Goal: Information Seeking & Learning: Learn about a topic

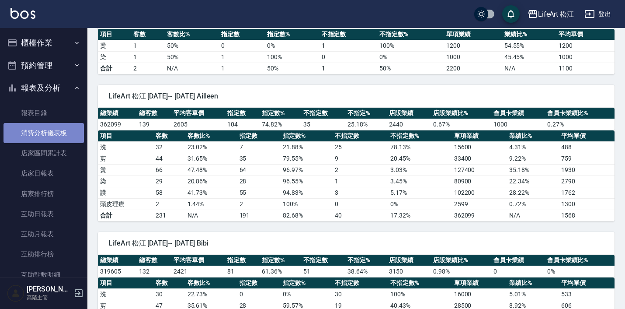
click at [56, 139] on link "消費分析儀表板" at bounding box center [43, 133] width 80 height 20
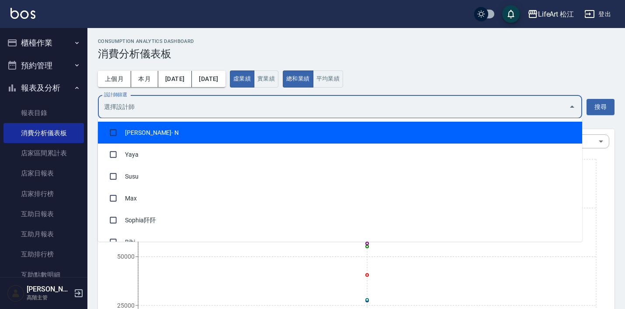
click at [247, 109] on input "設計師篩選" at bounding box center [334, 106] width 464 height 15
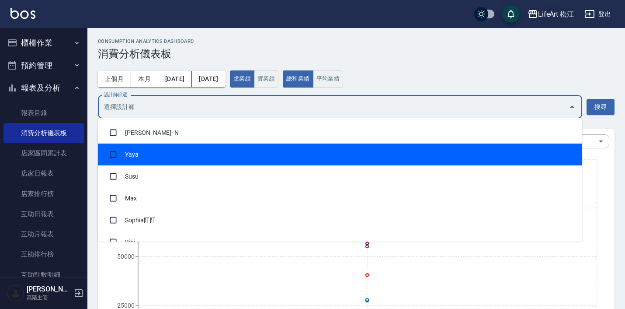
click at [554, 9] on div "LifeArt 松江" at bounding box center [556, 14] width 36 height 11
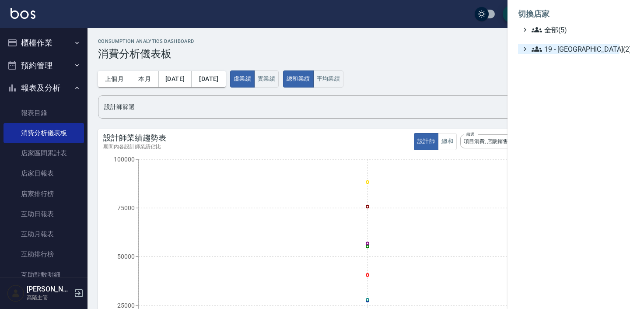
click at [564, 51] on span "19 - 新城區(2)" at bounding box center [573, 49] width 84 height 10
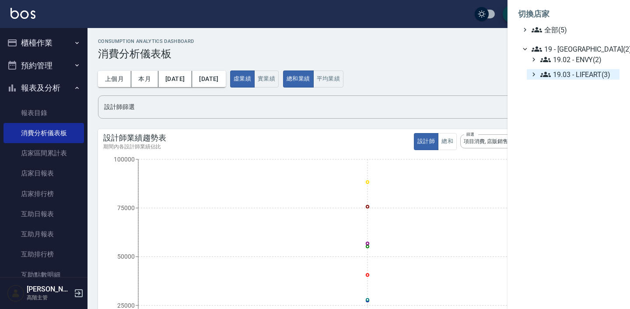
click at [582, 79] on span "19.03 - LIFEART(3)" at bounding box center [578, 74] width 76 height 10
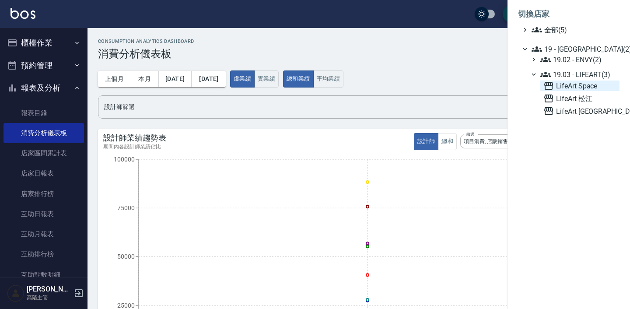
click at [591, 90] on span "LifeArt Space" at bounding box center [579, 85] width 73 height 10
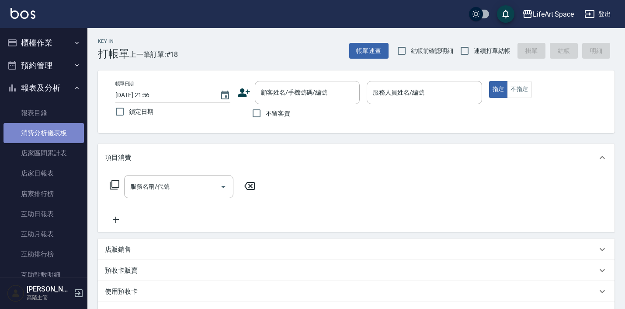
click at [58, 131] on link "消費分析儀表板" at bounding box center [43, 133] width 80 height 20
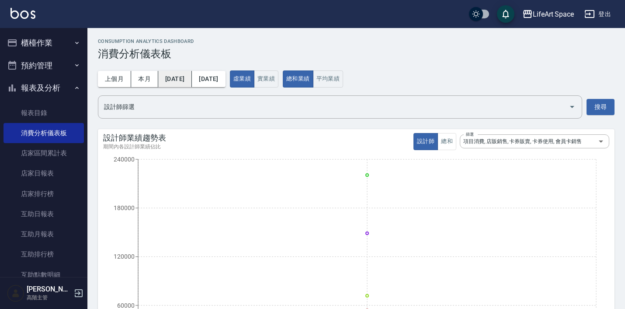
click at [185, 73] on button "[DATE]" at bounding box center [175, 79] width 34 height 16
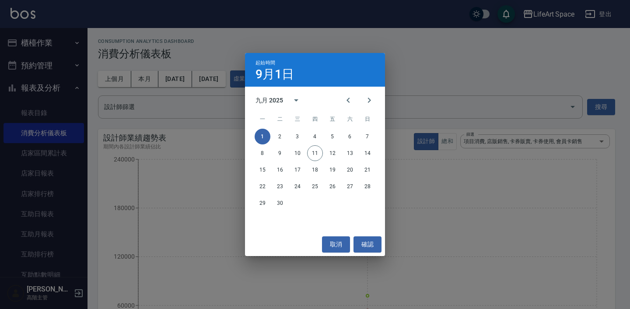
click at [338, 94] on div at bounding box center [359, 100] width 42 height 21
click at [343, 97] on icon "Previous month" at bounding box center [348, 100] width 10 height 10
click at [279, 138] on button "1" at bounding box center [280, 137] width 16 height 16
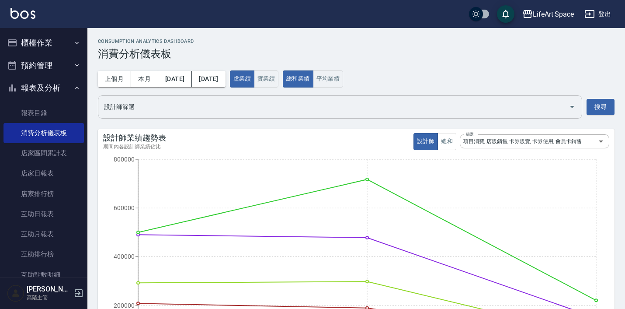
click at [215, 99] on input "設計師篩選" at bounding box center [334, 106] width 464 height 15
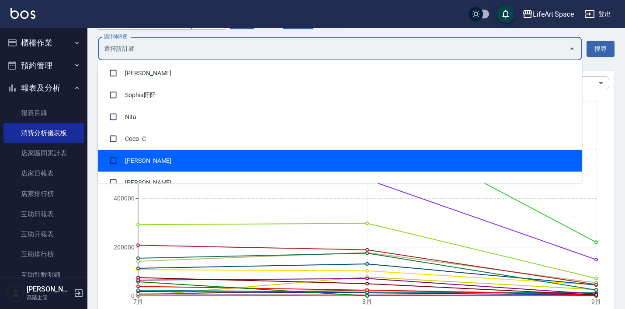
scroll to position [176, 0]
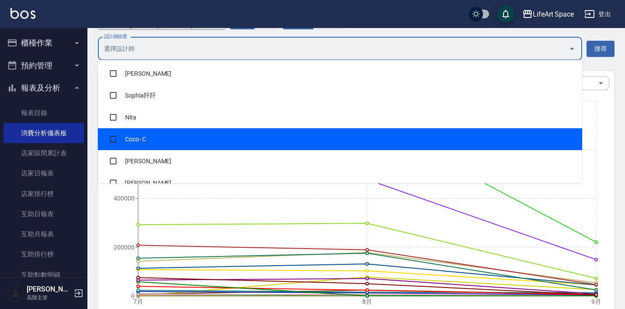
click at [212, 133] on li "Coco - C" at bounding box center [340, 139] width 485 height 22
checkbox input "true"
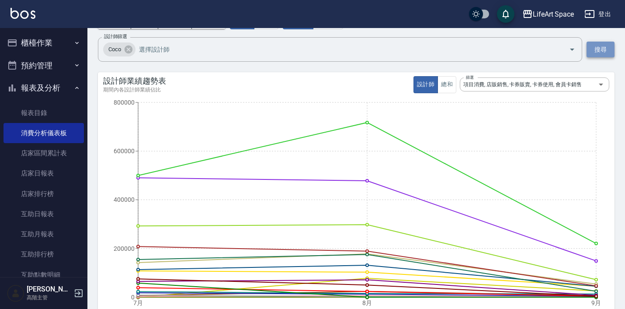
click at [606, 49] on button "搜尋" at bounding box center [601, 50] width 28 height 16
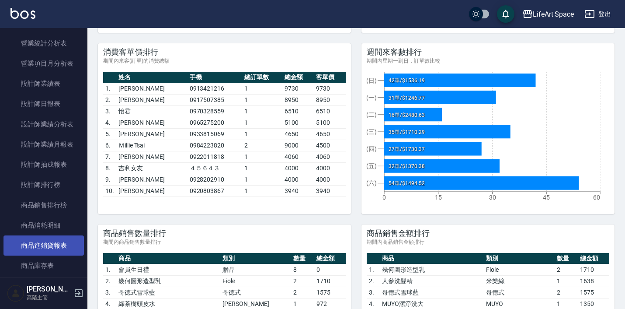
scroll to position [308, 0]
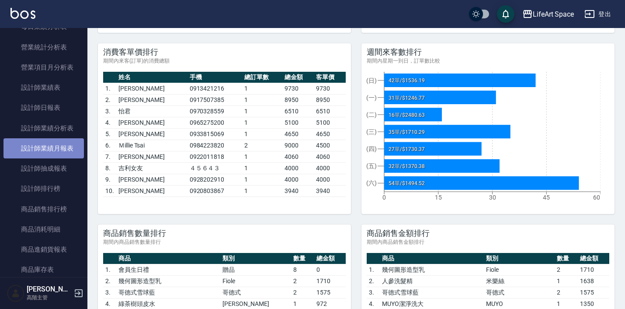
click at [62, 145] on link "設計師業績月報表" at bounding box center [43, 148] width 80 height 20
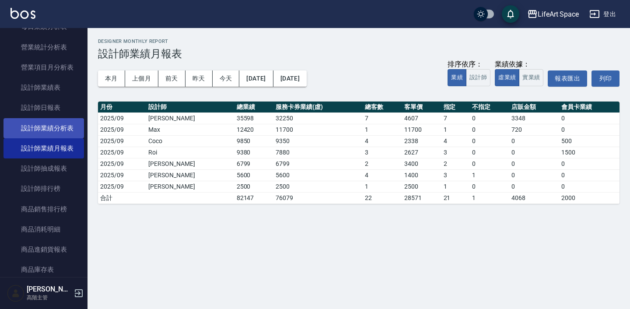
click at [65, 119] on link "設計師業績分析表" at bounding box center [43, 128] width 80 height 20
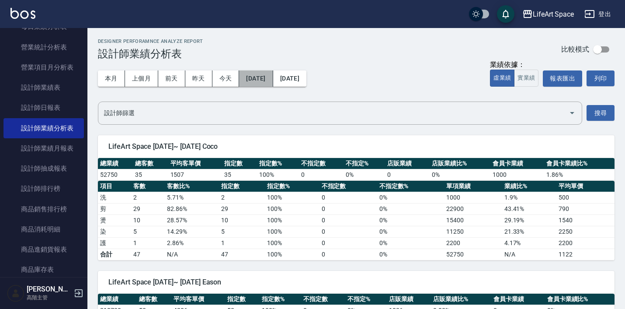
click at [258, 74] on button "[DATE]" at bounding box center [256, 78] width 34 height 16
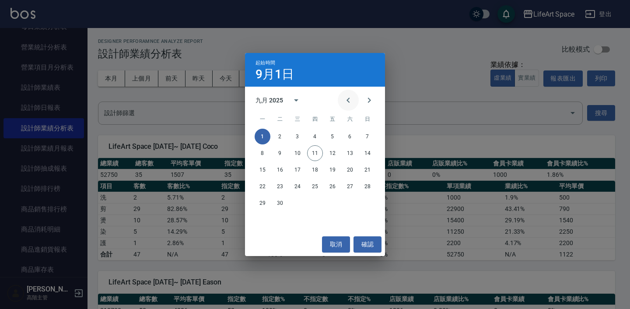
click at [347, 107] on button "Previous month" at bounding box center [348, 100] width 21 height 21
click at [347, 106] on button "Previous month" at bounding box center [348, 100] width 21 height 21
click at [280, 133] on button "1" at bounding box center [280, 137] width 16 height 16
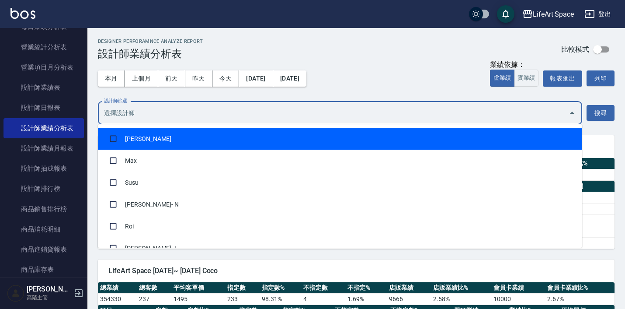
click at [310, 115] on input "設計師篩選" at bounding box center [334, 112] width 464 height 15
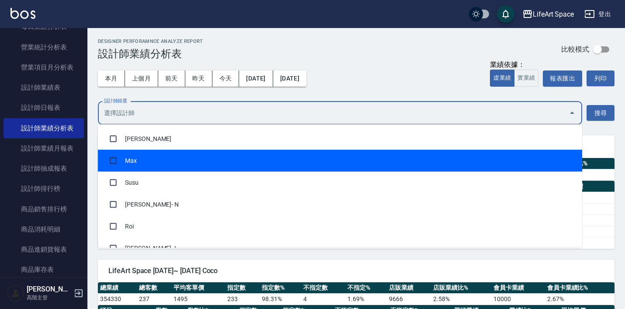
click at [287, 170] on li "Max" at bounding box center [340, 161] width 485 height 22
checkbox input "true"
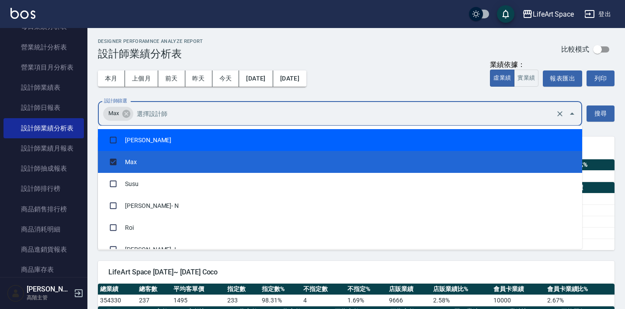
drag, startPoint x: 607, startPoint y: 119, endPoint x: 610, endPoint y: 127, distance: 8.6
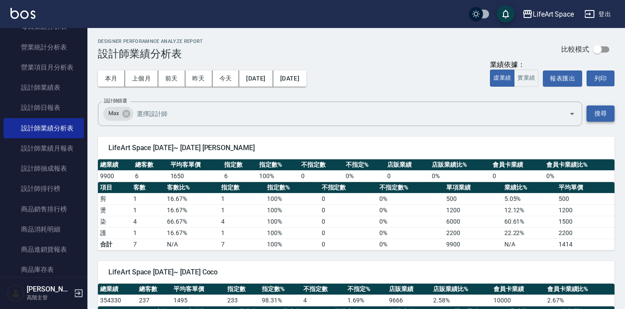
click at [609, 120] on button "搜尋" at bounding box center [601, 113] width 28 height 16
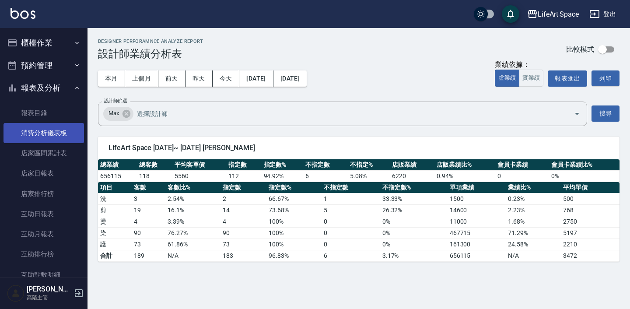
click at [60, 136] on link "消費分析儀表板" at bounding box center [43, 133] width 80 height 20
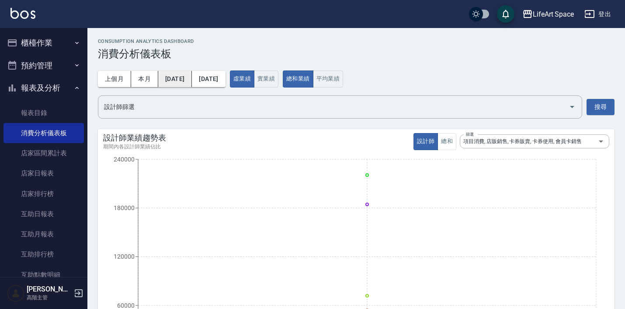
click at [192, 81] on button "[DATE]" at bounding box center [175, 79] width 34 height 16
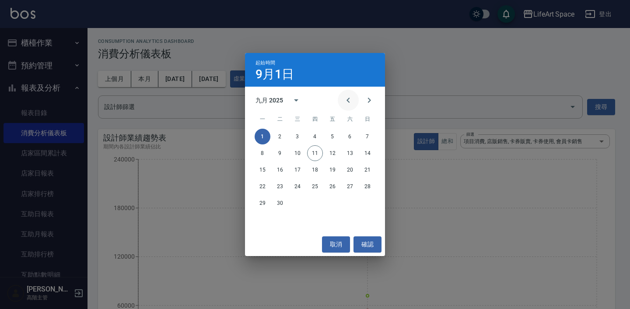
click at [352, 97] on icon "Previous month" at bounding box center [348, 100] width 10 height 10
click at [282, 132] on button "1" at bounding box center [280, 137] width 16 height 16
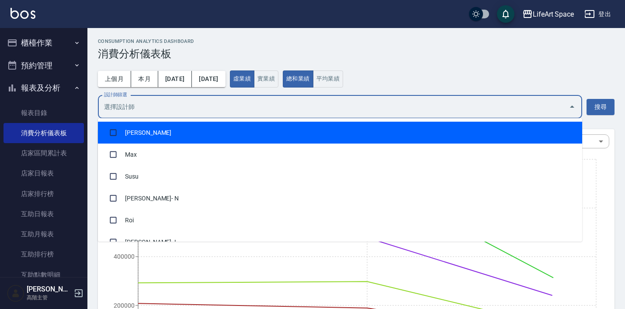
click at [262, 108] on input "設計師篩選" at bounding box center [334, 106] width 464 height 15
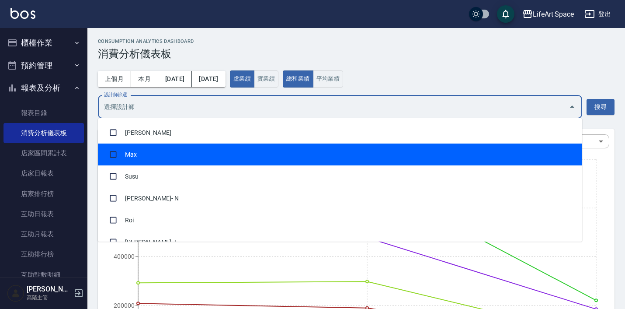
click at [238, 151] on li "Max" at bounding box center [340, 154] width 485 height 22
checkbox input "true"
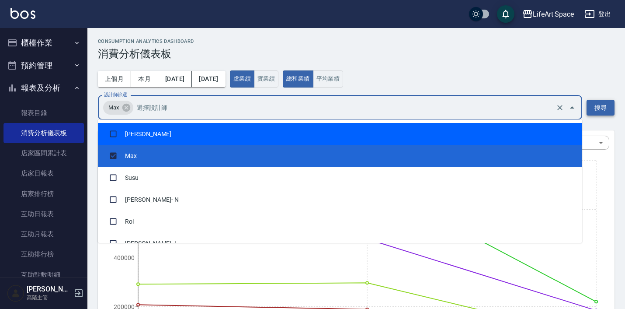
click at [597, 108] on button "搜尋" at bounding box center [601, 108] width 28 height 16
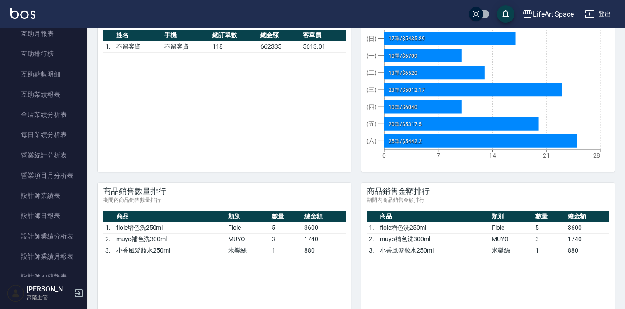
scroll to position [201, 0]
click at [47, 235] on link "設計師業績分析表" at bounding box center [43, 235] width 80 height 20
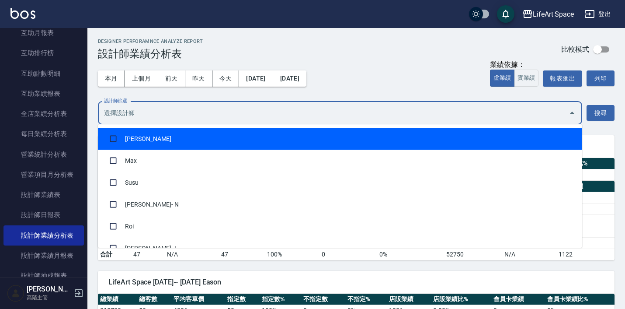
click at [213, 118] on input "設計師篩選" at bounding box center [334, 112] width 464 height 15
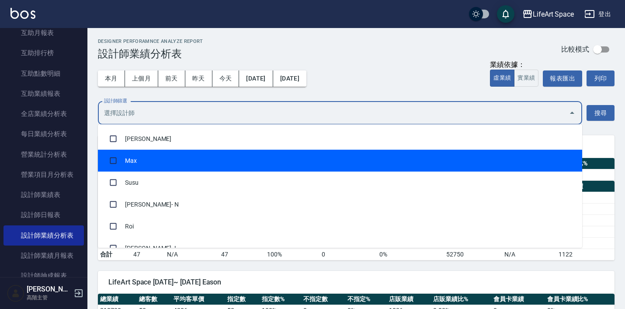
click at [197, 160] on li "Max" at bounding box center [340, 161] width 485 height 22
checkbox input "true"
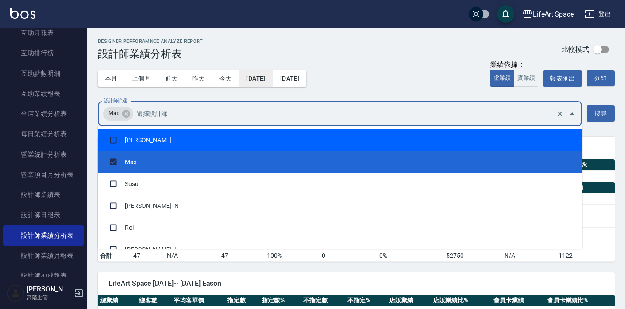
click at [256, 79] on button "[DATE]" at bounding box center [256, 78] width 34 height 16
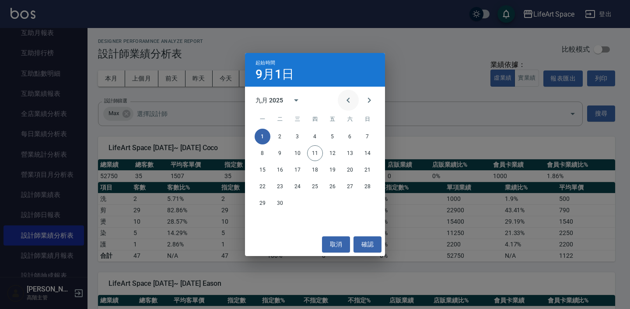
click at [344, 96] on icon "Previous month" at bounding box center [348, 100] width 10 height 10
click at [281, 133] on button "1" at bounding box center [280, 137] width 16 height 16
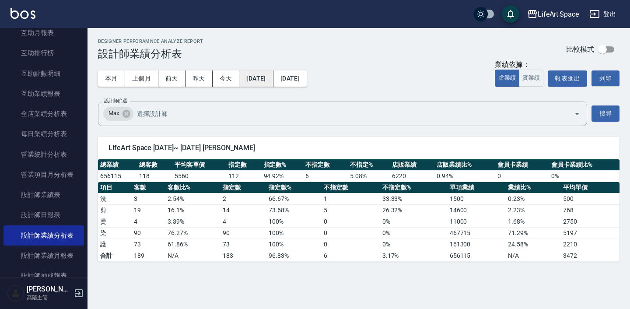
click at [263, 77] on button "[DATE]" at bounding box center [256, 78] width 34 height 16
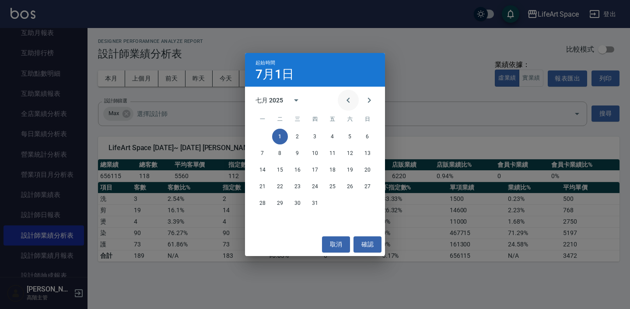
click at [339, 94] on button "Previous month" at bounding box center [348, 100] width 21 height 21
click at [349, 97] on icon "Previous month" at bounding box center [348, 100] width 10 height 10
click at [288, 99] on button "calendar view is open, switch to year view" at bounding box center [296, 100] width 21 height 21
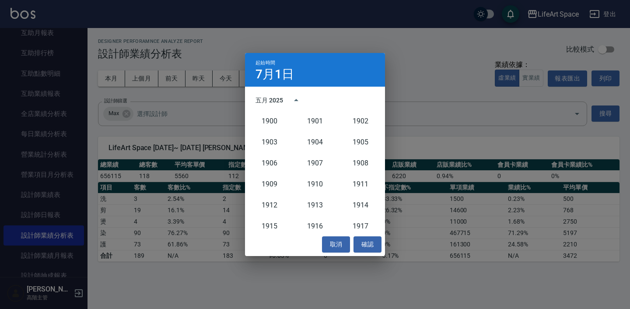
scroll to position [810, 0]
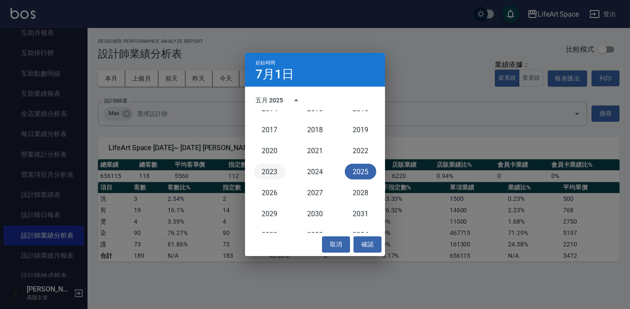
click at [277, 165] on button "2023" at bounding box center [269, 172] width 31 height 16
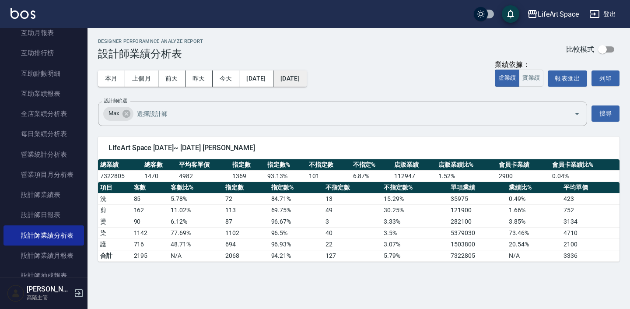
click at [307, 76] on button "[DATE]" at bounding box center [289, 78] width 33 height 16
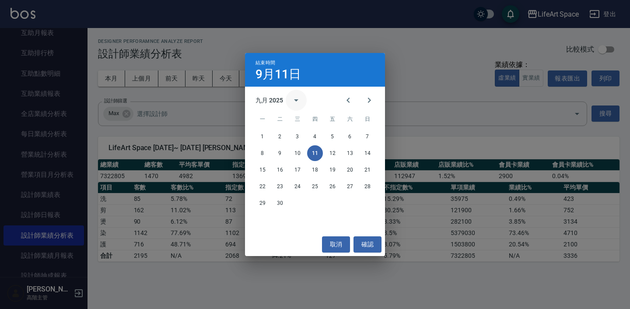
click at [292, 98] on icon "calendar view is open, switch to year view" at bounding box center [296, 100] width 10 height 10
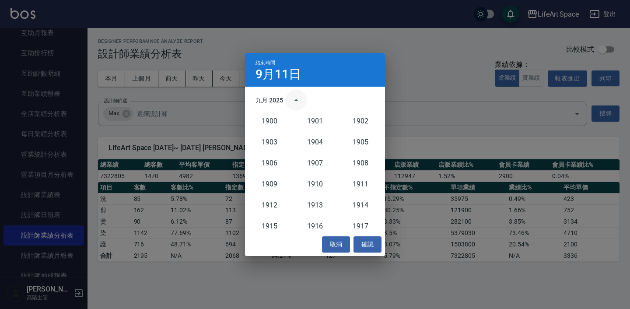
scroll to position [810, 0]
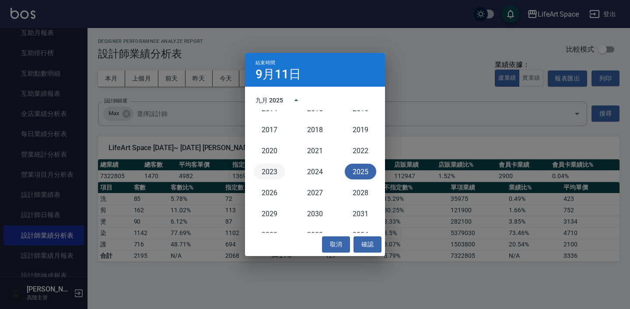
click at [276, 178] on button "2023" at bounding box center [269, 172] width 31 height 16
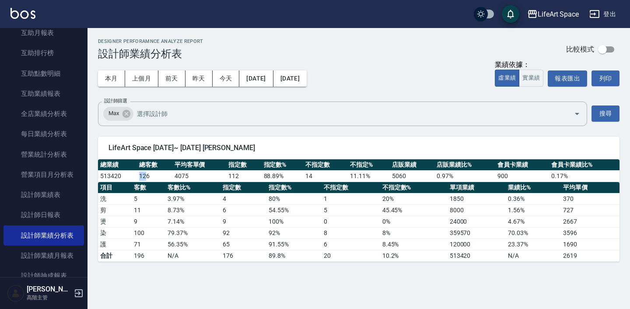
drag, startPoint x: 136, startPoint y: 176, endPoint x: 147, endPoint y: 176, distance: 10.9
click at [147, 176] on tr "513420 126 4075 112 88.89 % 14 11.11 % 5060 0.97 % 900 0.17 %" at bounding box center [358, 175] width 521 height 11
click at [147, 176] on td "126" at bounding box center [154, 175] width 35 height 11
drag, startPoint x: 167, startPoint y: 173, endPoint x: 183, endPoint y: 173, distance: 15.7
click at [183, 173] on tr "513420 126 4075 112 88.89 % 14 11.11 % 5060 0.97 % 900 0.17 %" at bounding box center [358, 175] width 521 height 11
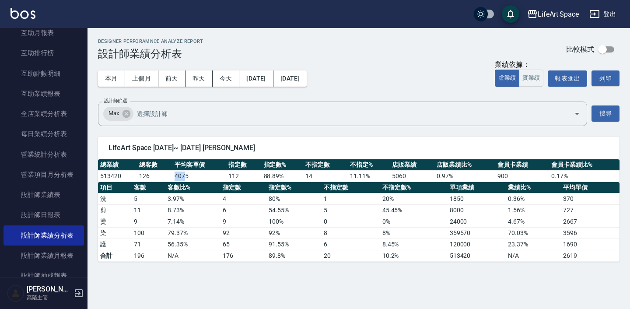
click at [183, 173] on td "4075" at bounding box center [199, 175] width 54 height 11
drag, startPoint x: 231, startPoint y: 172, endPoint x: 281, endPoint y: 181, distance: 50.3
click at [281, 181] on div "總業績 總客數 平均客單價 指定數 指定數% 不指定數 不指定% 店販業績 店販業績比% 會員卡業績 會員卡業績比% 513420 126 4075 112 …" at bounding box center [358, 210] width 521 height 102
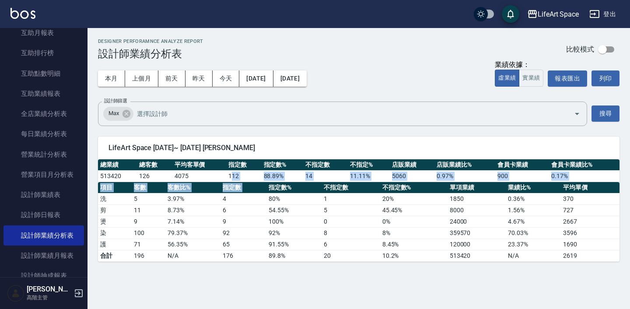
click at [281, 182] on th "指定數%" at bounding box center [293, 187] width 55 height 11
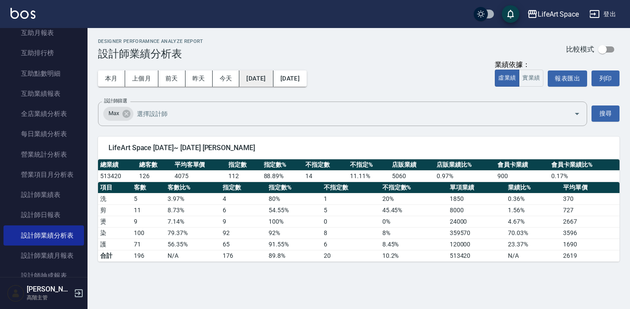
click at [268, 74] on button "[DATE]" at bounding box center [256, 78] width 34 height 16
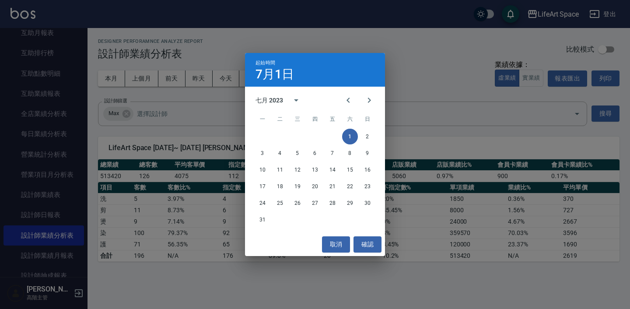
click at [228, 202] on div "起始時間 [DATE] 七月 2023 一 二 三 四 五 六 日 1 2 3 4 5 6 7 8 9 10 11 12 13 14 15 16 17 18 …" at bounding box center [315, 154] width 630 height 309
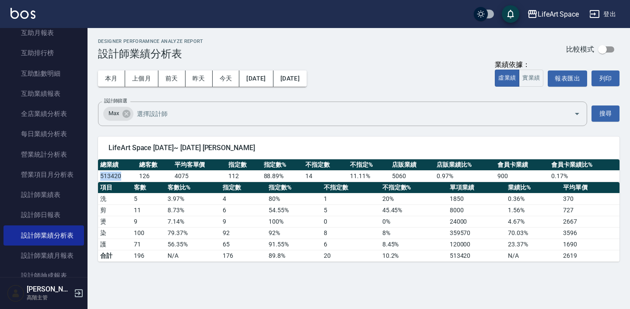
drag, startPoint x: 100, startPoint y: 174, endPoint x: 128, endPoint y: 174, distance: 27.5
click at [128, 174] on td "513420" at bounding box center [117, 175] width 39 height 11
drag, startPoint x: 154, startPoint y: 173, endPoint x: 182, endPoint y: 173, distance: 28.0
click at [182, 173] on tr "513420 126 4075 112 88.89 % 14 11.11 % 5060 0.97 % 900 0.17 %" at bounding box center [358, 175] width 521 height 11
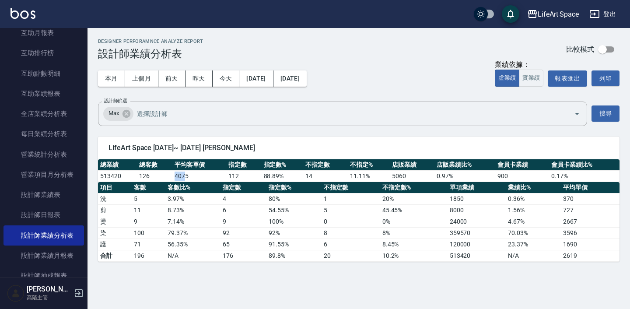
click at [182, 173] on td "4075" at bounding box center [199, 175] width 54 height 11
drag, startPoint x: 171, startPoint y: 173, endPoint x: 185, endPoint y: 173, distance: 14.0
click at [185, 173] on tr "513420 126 4075 112 88.89 % 14 11.11 % 5060 0.97 % 900 0.17 %" at bounding box center [358, 175] width 521 height 11
click at [185, 173] on td "4075" at bounding box center [199, 175] width 54 height 11
click at [273, 81] on button "[DATE]" at bounding box center [256, 78] width 34 height 16
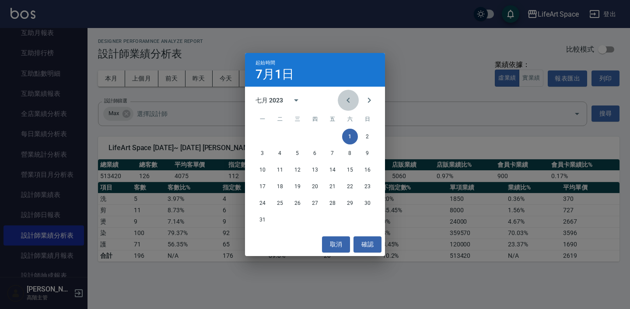
click at [350, 101] on icon "Previous month" at bounding box center [348, 100] width 10 height 10
click at [259, 138] on button "1" at bounding box center [262, 137] width 16 height 16
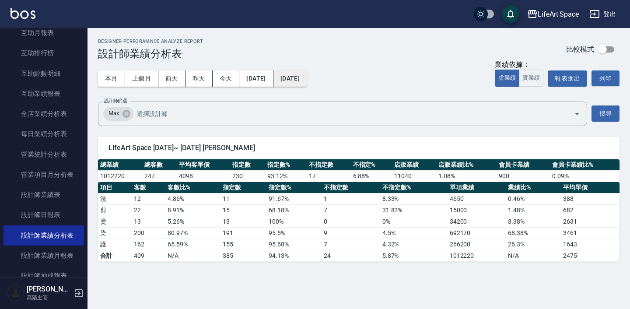
click at [307, 80] on button "[DATE]" at bounding box center [289, 78] width 33 height 16
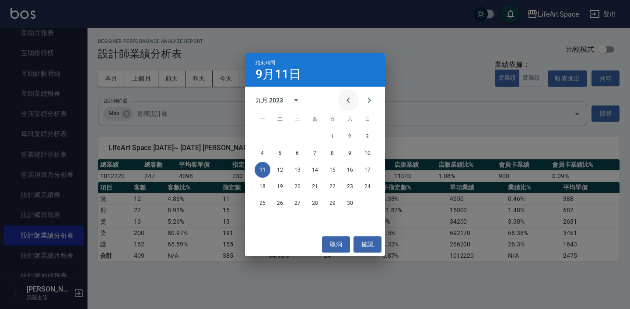
click at [344, 100] on icon "Previous month" at bounding box center [348, 100] width 10 height 10
click at [345, 137] on button "1" at bounding box center [350, 137] width 16 height 16
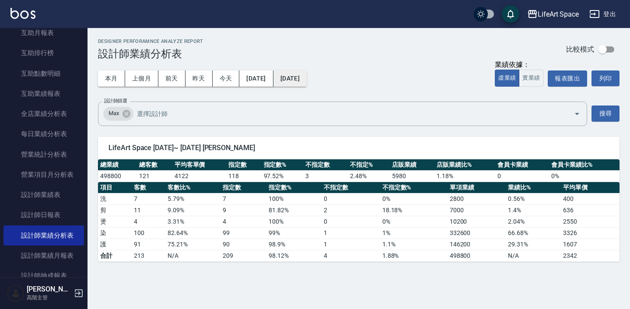
click at [307, 81] on button "[DATE]" at bounding box center [289, 78] width 33 height 16
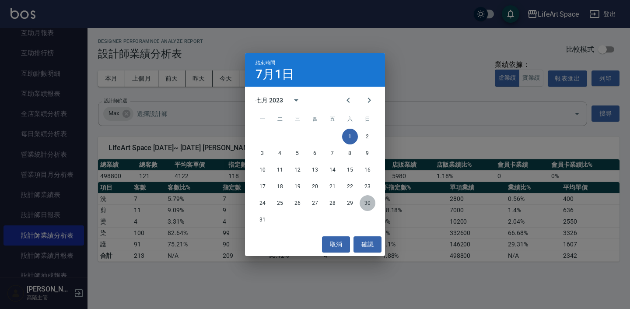
click at [367, 203] on button "30" at bounding box center [367, 203] width 16 height 16
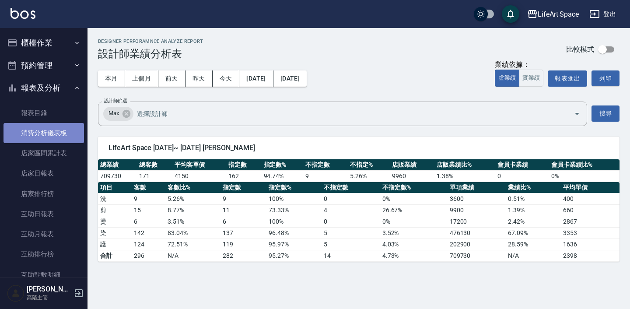
click at [54, 139] on link "消費分析儀表板" at bounding box center [43, 133] width 80 height 20
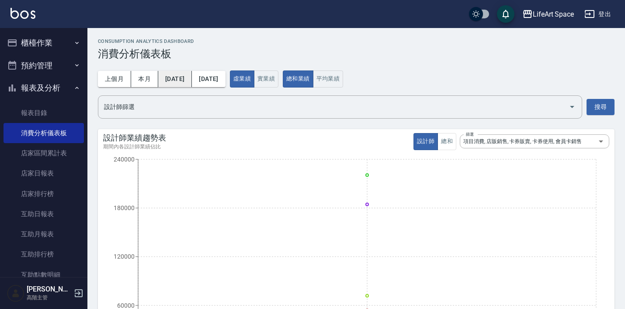
click at [192, 83] on button "[DATE]" at bounding box center [175, 79] width 34 height 16
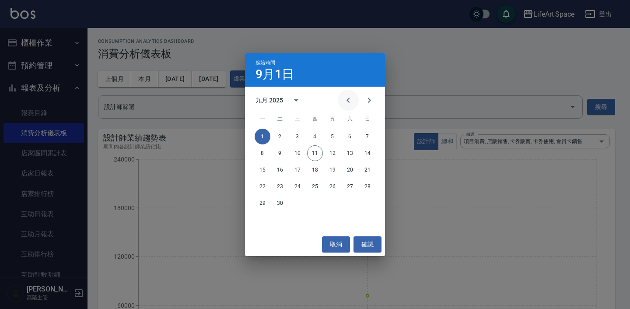
click at [339, 98] on button "Previous month" at bounding box center [348, 100] width 21 height 21
click at [282, 134] on button "1" at bounding box center [280, 137] width 16 height 16
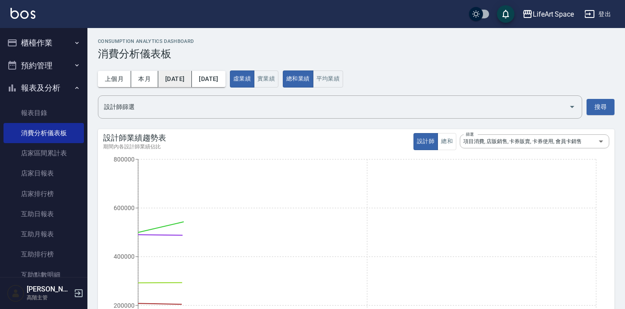
click at [190, 82] on button "[DATE]" at bounding box center [175, 79] width 34 height 16
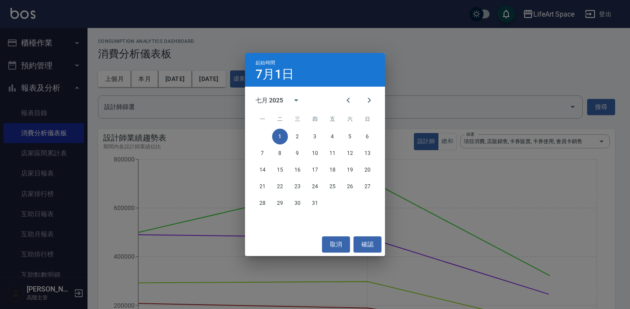
click at [276, 96] on div "七月 2025" at bounding box center [269, 100] width 28 height 9
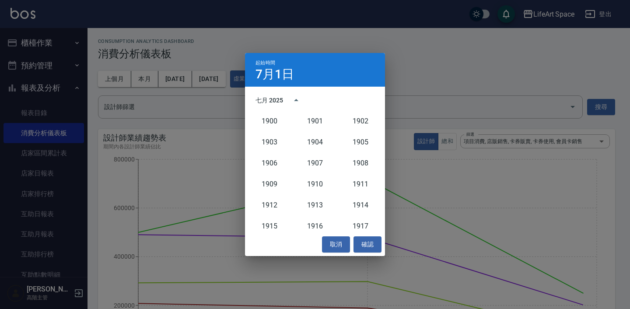
scroll to position [810, 0]
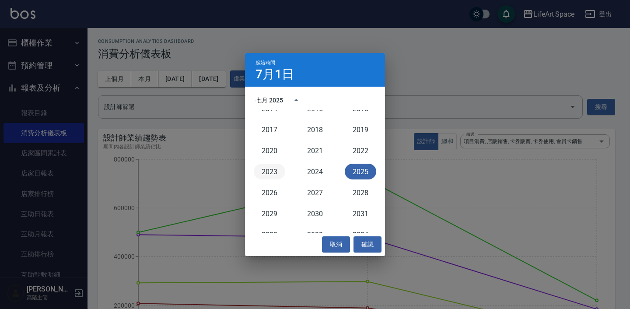
click at [274, 170] on button "2023" at bounding box center [269, 172] width 31 height 16
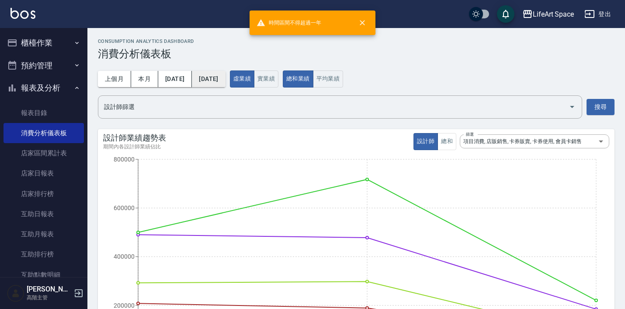
click at [225, 85] on button "[DATE]" at bounding box center [208, 79] width 33 height 16
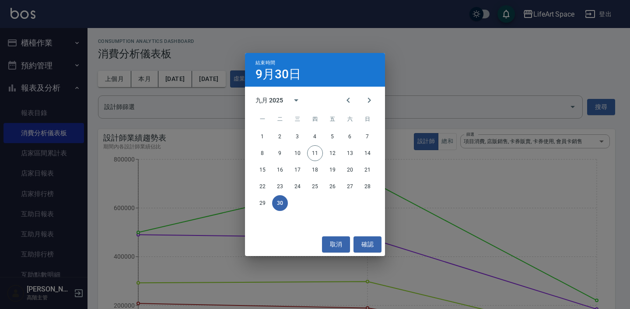
click at [219, 97] on div "結束時間 [DATE] 九月 2025 一 二 三 四 五 六 日 1 2 3 4 5 6 7 8 9 10 11 12 13 14 15 16 17 18 …" at bounding box center [315, 154] width 630 height 309
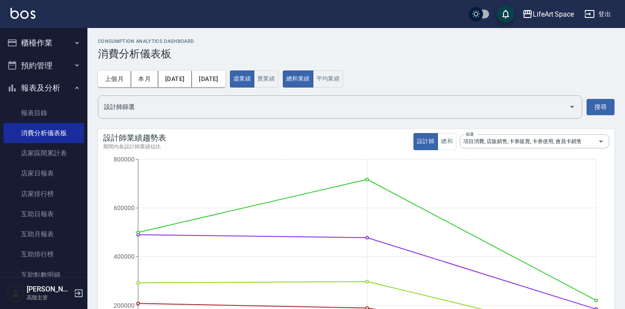
click at [233, 87] on div "上個月 本月 [DATE] [DATE] 虛業績 實業績 總和業績 平均業績 設計師篩選 設計師篩選 搜尋" at bounding box center [356, 94] width 517 height 48
click at [225, 81] on button "[DATE]" at bounding box center [208, 79] width 33 height 16
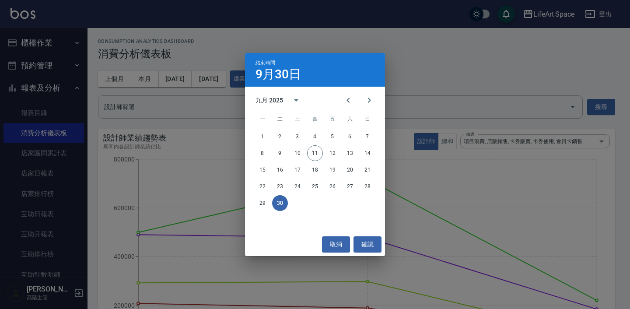
click at [284, 100] on div "九月 2025" at bounding box center [270, 100] width 30 height 9
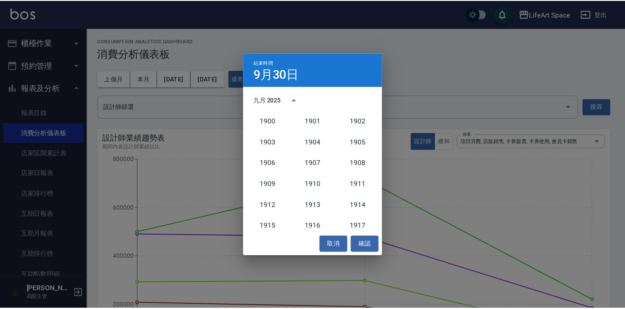
scroll to position [810, 0]
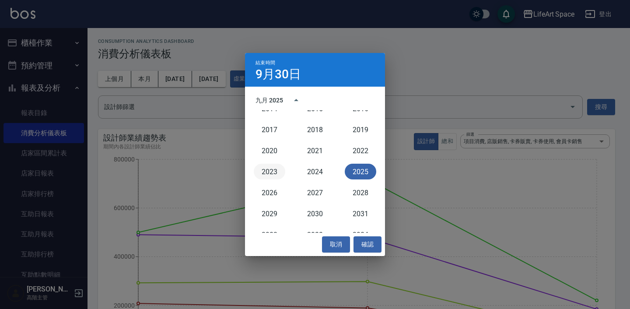
click at [279, 166] on button "2023" at bounding box center [269, 172] width 31 height 16
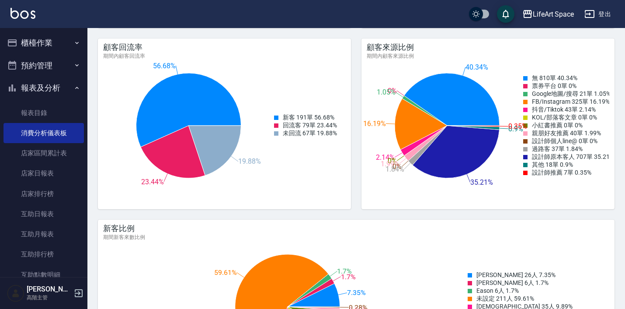
scroll to position [1069, 0]
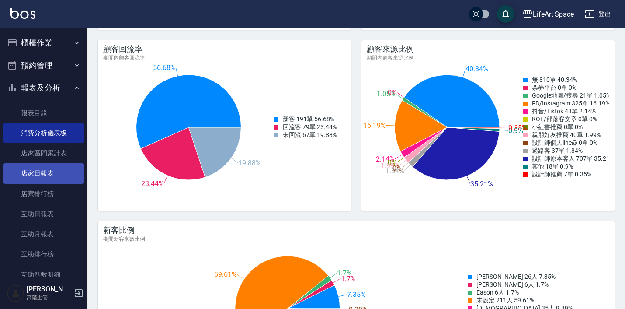
click at [36, 180] on link "店家日報表" at bounding box center [43, 173] width 80 height 20
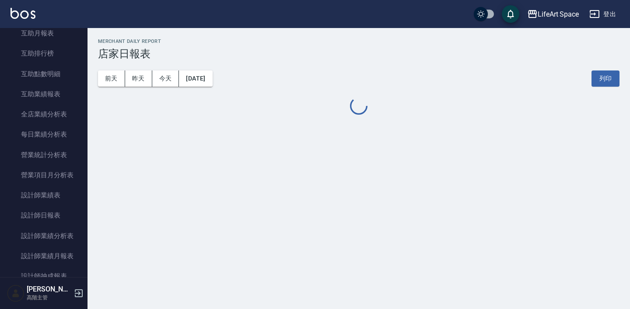
scroll to position [203, 0]
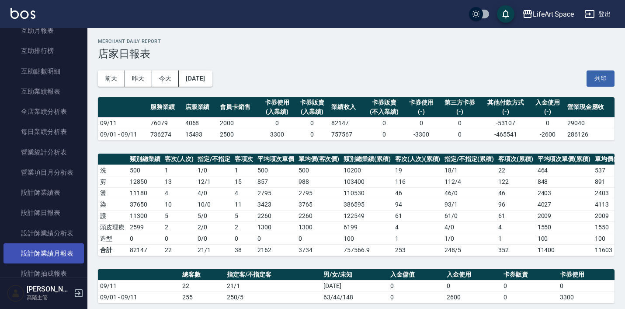
click at [51, 244] on link "設計師業績月報表" at bounding box center [43, 253] width 80 height 20
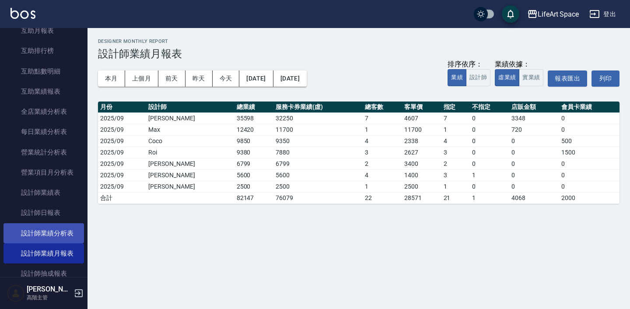
click at [59, 230] on link "設計師業績分析表" at bounding box center [43, 233] width 80 height 20
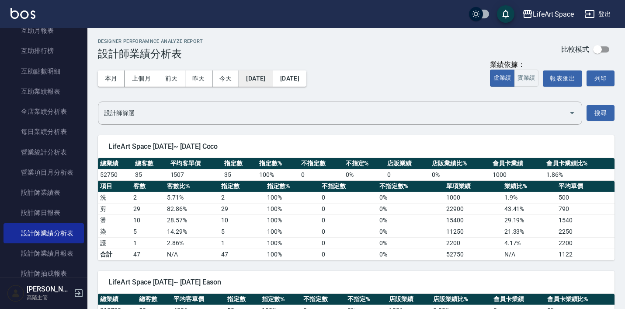
click at [254, 76] on button "[DATE]" at bounding box center [256, 78] width 34 height 16
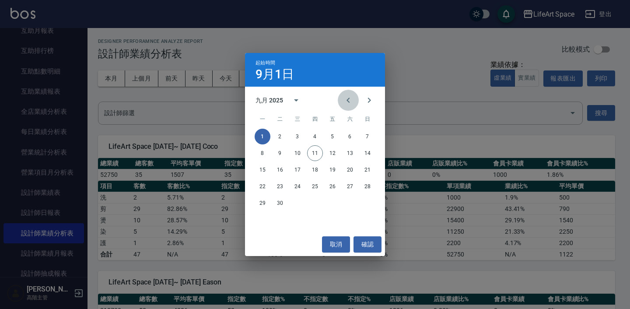
click at [345, 100] on icon "Previous month" at bounding box center [348, 100] width 10 height 10
click at [281, 136] on button "1" at bounding box center [280, 137] width 16 height 16
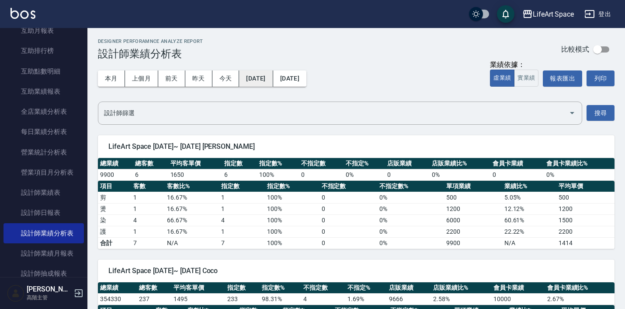
click at [240, 78] on button "[DATE]" at bounding box center [256, 78] width 34 height 16
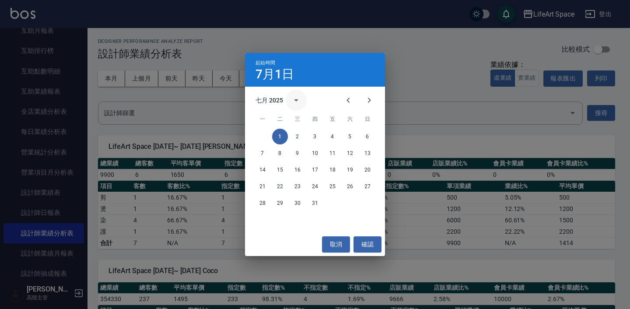
click at [289, 100] on button "calendar view is open, switch to year view" at bounding box center [296, 100] width 21 height 21
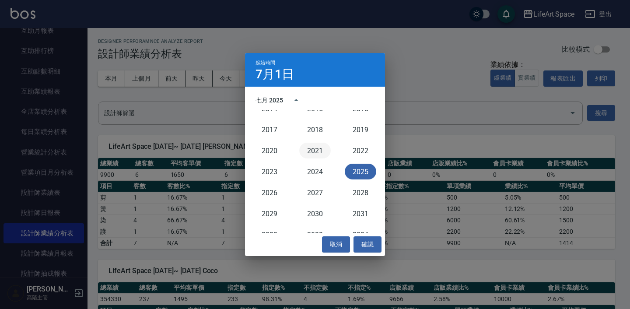
scroll to position [807, 0]
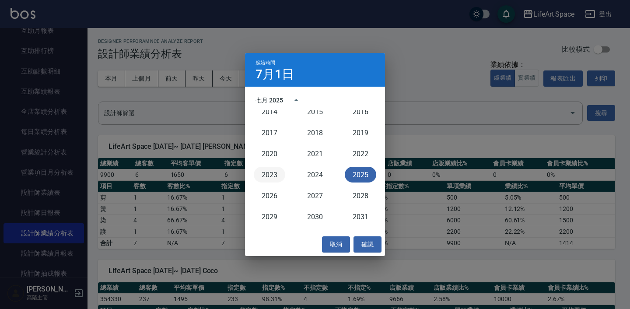
click at [268, 173] on button "2023" at bounding box center [269, 175] width 31 height 16
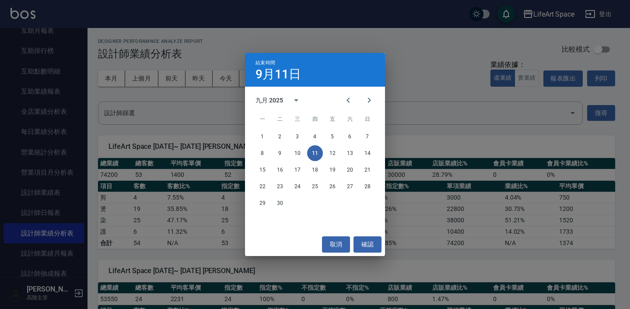
click at [272, 208] on div "29 30" at bounding box center [315, 203] width 140 height 16
click at [282, 206] on button "30" at bounding box center [280, 203] width 16 height 16
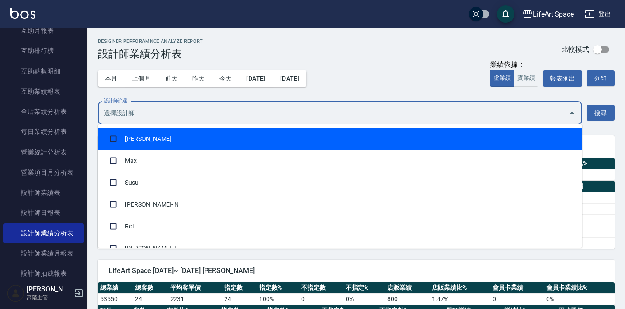
click at [212, 109] on input "設計師篩選" at bounding box center [334, 112] width 464 height 15
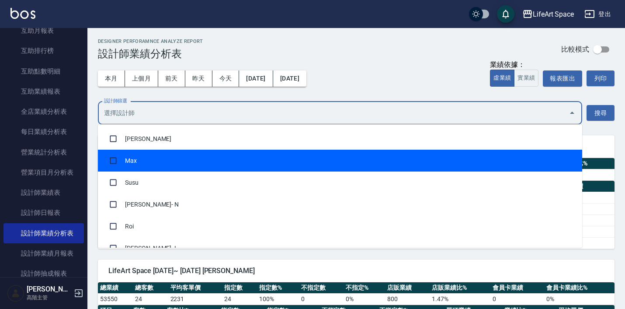
click at [194, 154] on li "Max" at bounding box center [340, 161] width 485 height 22
checkbox input "true"
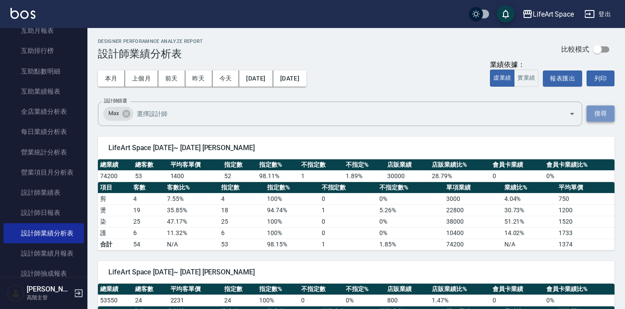
click at [593, 111] on button "搜尋" at bounding box center [601, 113] width 28 height 16
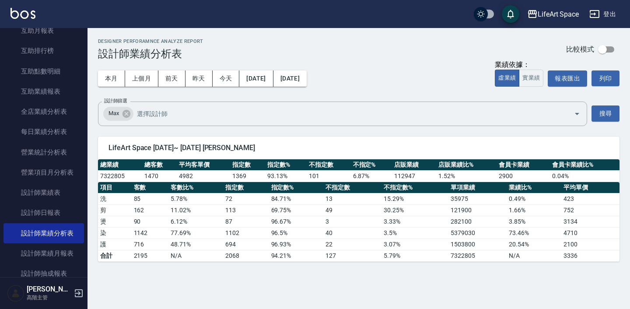
click at [307, 68] on div "本月 上個月 [DATE] [DATE] [DATE] [DATE] [DATE]" at bounding box center [202, 78] width 209 height 37
click at [307, 69] on div "本月 上個月 [DATE] [DATE] [DATE] [DATE] [DATE]" at bounding box center [202, 78] width 209 height 37
click at [307, 73] on button "[DATE]" at bounding box center [289, 78] width 33 height 16
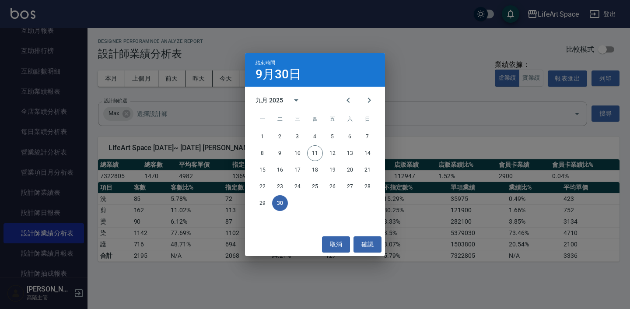
click at [282, 98] on div "九月 2025" at bounding box center [269, 100] width 28 height 9
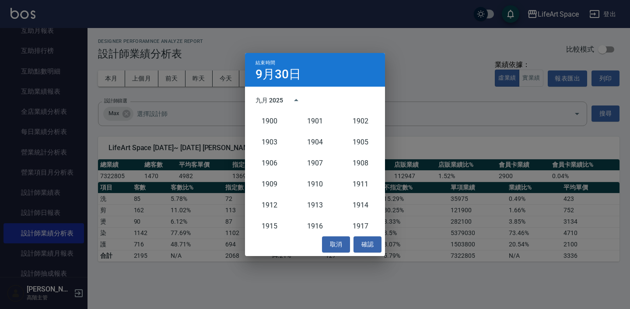
scroll to position [810, 0]
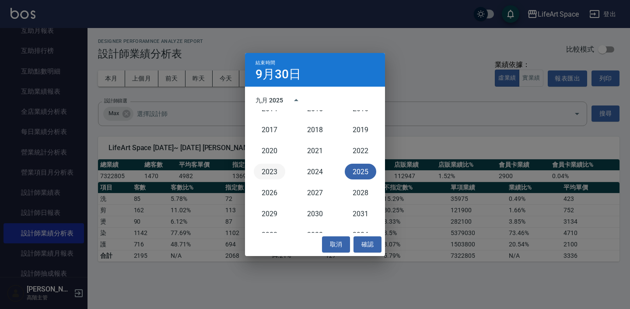
click at [274, 167] on button "2023" at bounding box center [269, 172] width 31 height 16
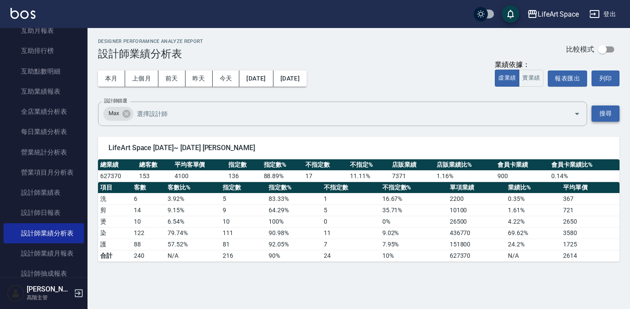
click at [608, 113] on button "搜尋" at bounding box center [605, 113] width 28 height 16
click at [306, 77] on button "[DATE]" at bounding box center [289, 78] width 33 height 16
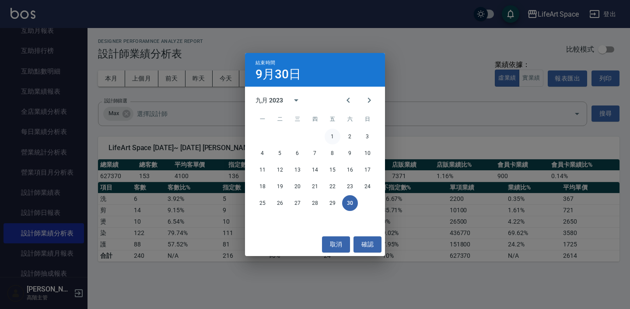
click at [327, 132] on button "1" at bounding box center [332, 137] width 16 height 16
